Goal: Task Accomplishment & Management: Manage account settings

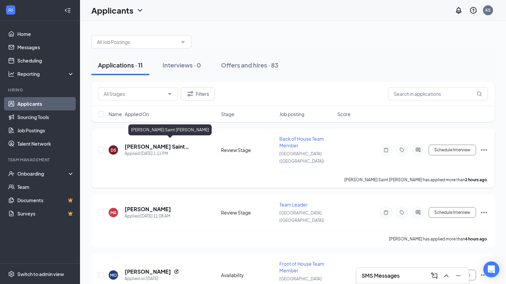
click at [155, 143] on h5 "[PERSON_NAME] Saint [PERSON_NAME]" at bounding box center [164, 146] width 78 height 7
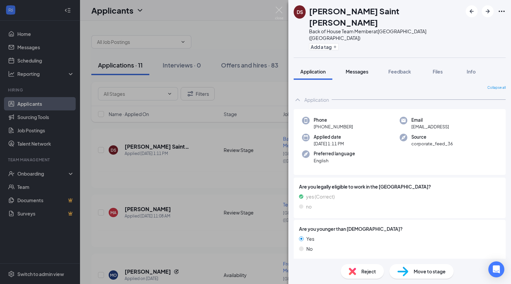
click at [354, 69] on span "Messages" at bounding box center [356, 72] width 23 height 6
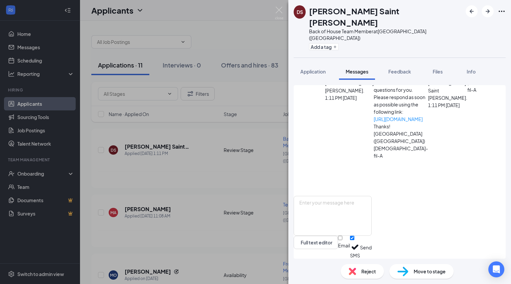
scroll to position [108, 0]
click at [276, 13] on img at bounding box center [279, 13] width 8 height 13
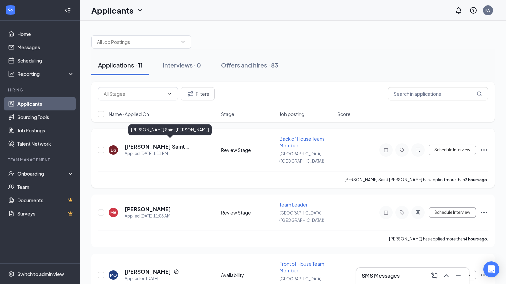
click at [158, 143] on h5 "[PERSON_NAME] Saint [PERSON_NAME]" at bounding box center [164, 146] width 78 height 7
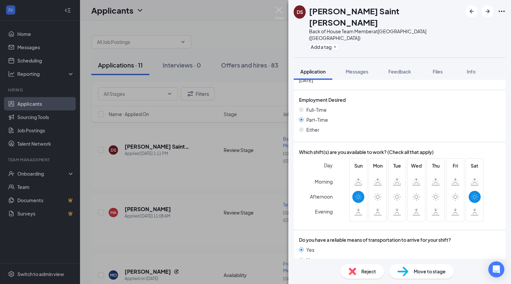
scroll to position [397, 0]
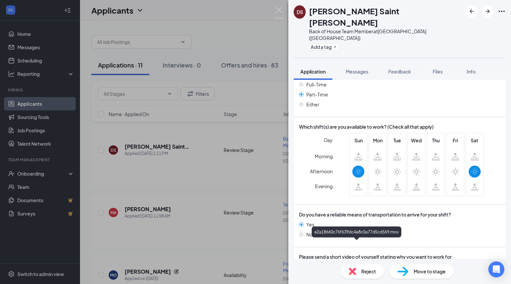
click at [352, 275] on div "e2a18660c76f639dc4a8c0a77d5cd569.mov" at bounding box center [357, 277] width 93 height 5
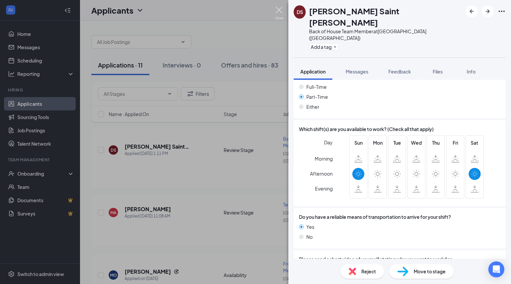
click at [278, 9] on img at bounding box center [279, 13] width 8 height 13
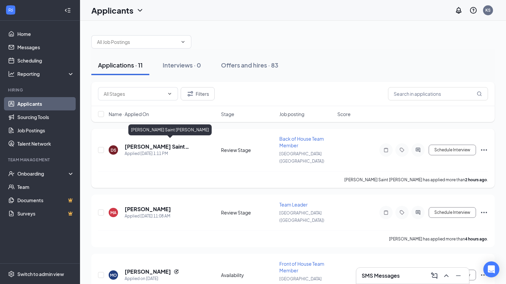
click at [162, 145] on h5 "[PERSON_NAME] Saint [PERSON_NAME]" at bounding box center [164, 146] width 78 height 7
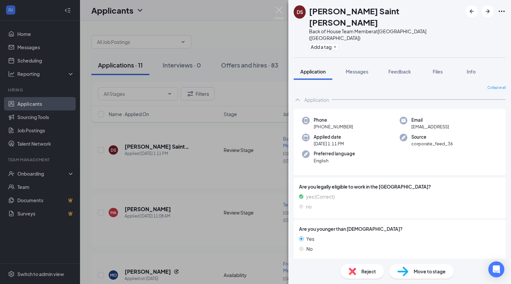
click at [358, 276] on div "Reject" at bounding box center [361, 271] width 43 height 15
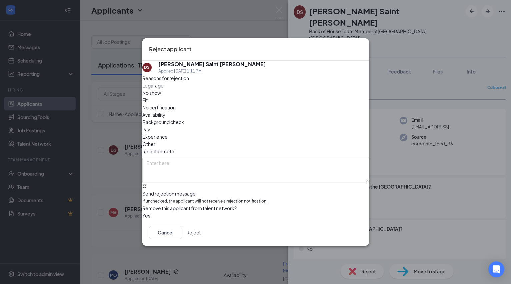
click at [147, 185] on input "Send rejection message If unchecked, the applicant will not receive a rejection…" at bounding box center [144, 187] width 4 height 4
checkbox input "true"
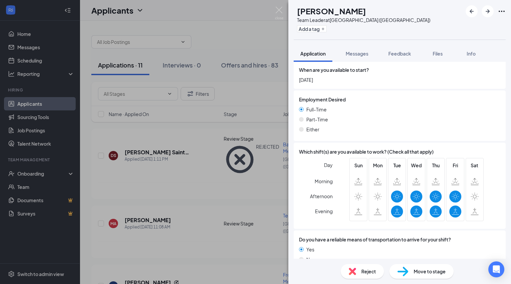
scroll to position [385, 0]
click at [360, 277] on div "Reject" at bounding box center [361, 271] width 43 height 15
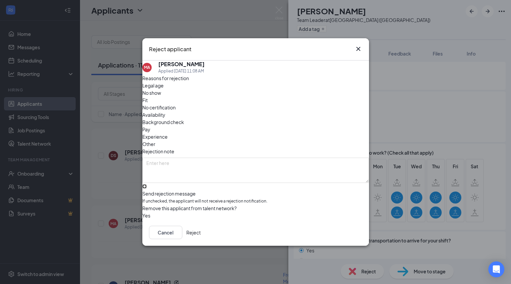
click at [147, 185] on input "Send rejection message If unchecked, the applicant will not receive a rejection…" at bounding box center [144, 187] width 4 height 4
checkbox input "true"
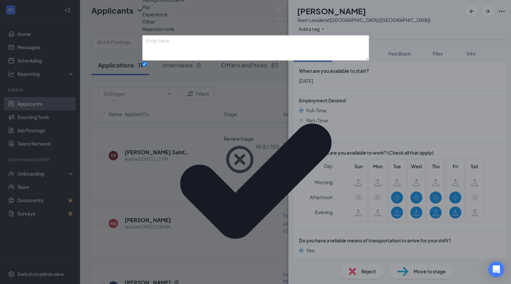
click at [153, 172] on div "Reasons for rejection Legal age No show Fit No certification Availability Backg…" at bounding box center [255, 152] width 226 height 400
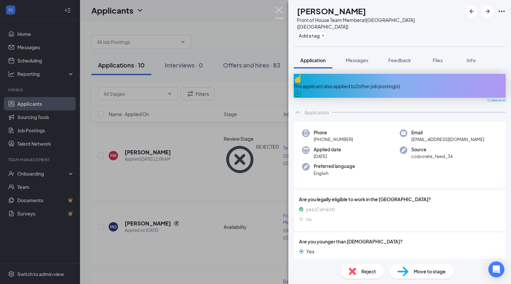
click at [277, 8] on img at bounding box center [279, 13] width 8 height 13
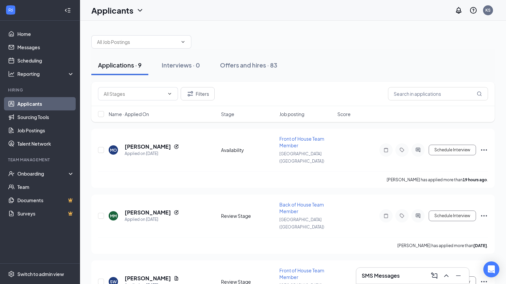
click at [391, 280] on div "SMS Messages" at bounding box center [412, 276] width 102 height 11
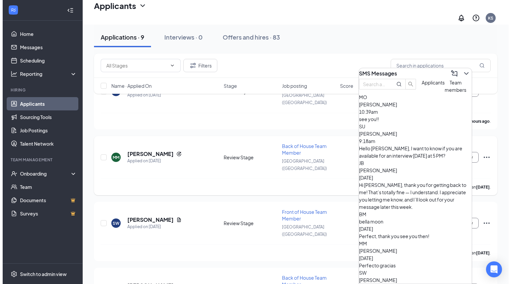
scroll to position [62, 0]
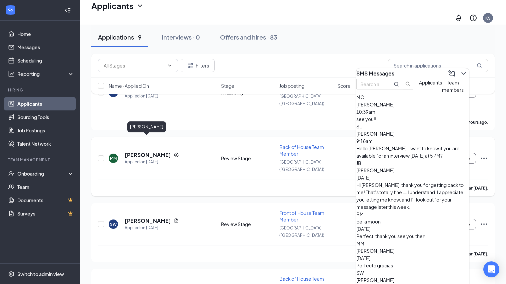
click at [139, 152] on h5 "[PERSON_NAME]" at bounding box center [148, 155] width 46 height 7
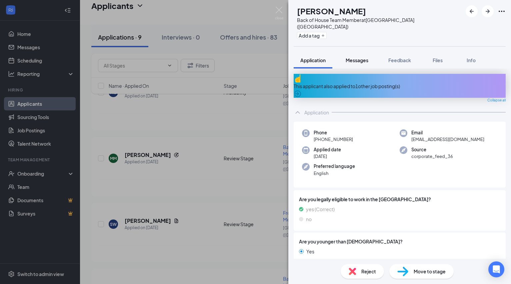
click at [355, 52] on button "Messages" at bounding box center [357, 60] width 36 height 17
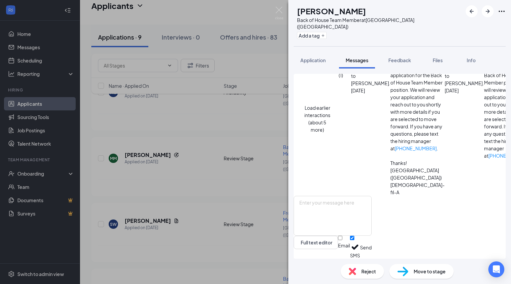
scroll to position [273, 0]
click at [312, 57] on span "Application" at bounding box center [312, 60] width 25 height 6
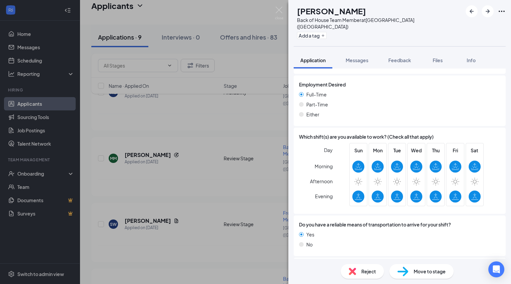
scroll to position [407, 0]
click at [357, 178] on icon at bounding box center [358, 182] width 8 height 8
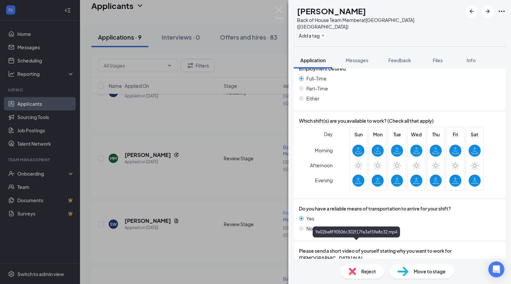
click at [354, 269] on div "9e02be8f90506c302f17fe3af59e8c32.mp4" at bounding box center [357, 271] width 93 height 5
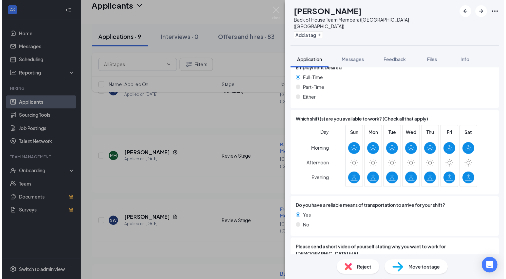
scroll to position [420, 0]
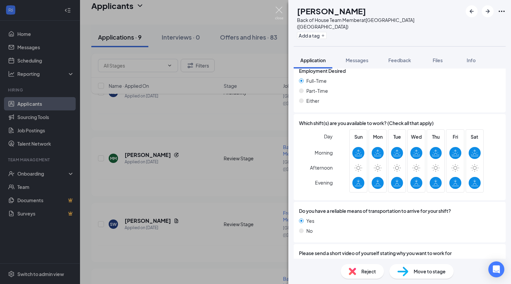
click at [276, 9] on img at bounding box center [279, 13] width 8 height 13
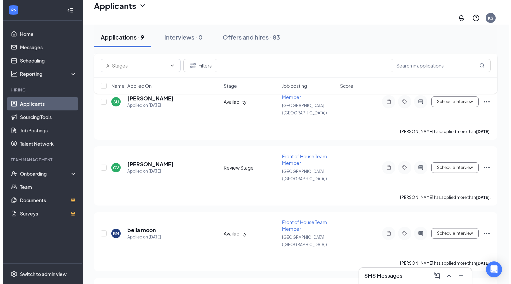
scroll to position [251, 0]
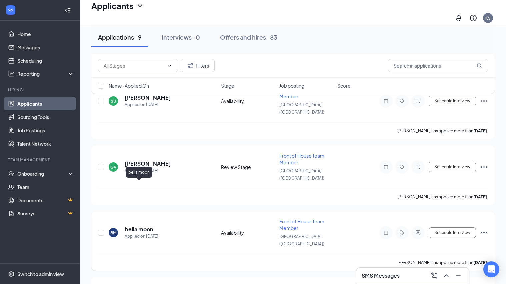
click at [142, 226] on h5 "bella moon" at bounding box center [139, 229] width 28 height 7
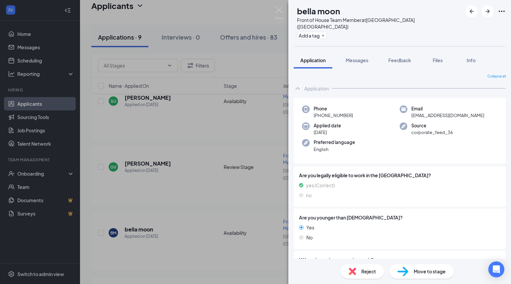
click at [483, 124] on div "Source corporate_feed_36" at bounding box center [448, 130] width 98 height 14
click at [276, 8] on img at bounding box center [279, 13] width 8 height 13
